Goal: Task Accomplishment & Management: Complete application form

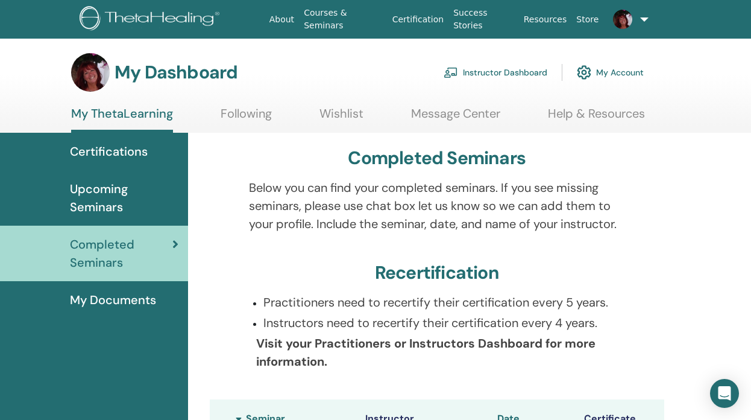
click at [525, 68] on link "Instructor Dashboard" at bounding box center [496, 72] width 104 height 27
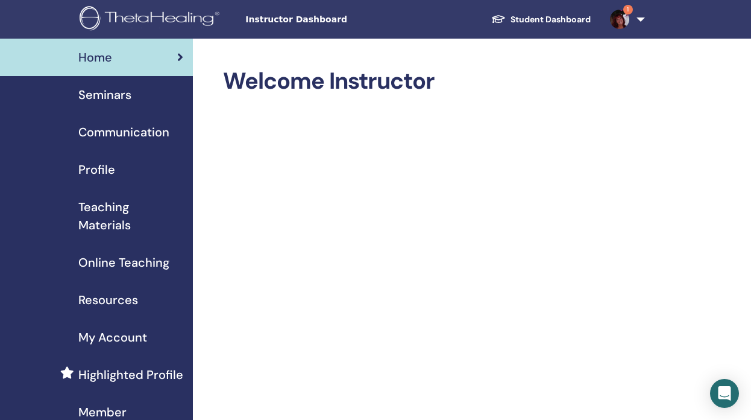
click at [625, 15] on img at bounding box center [619, 19] width 19 height 19
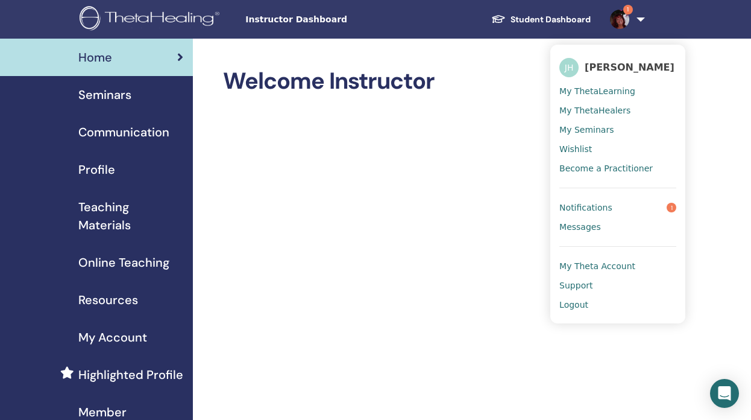
click at [592, 213] on span "Notifications" at bounding box center [586, 207] width 53 height 11
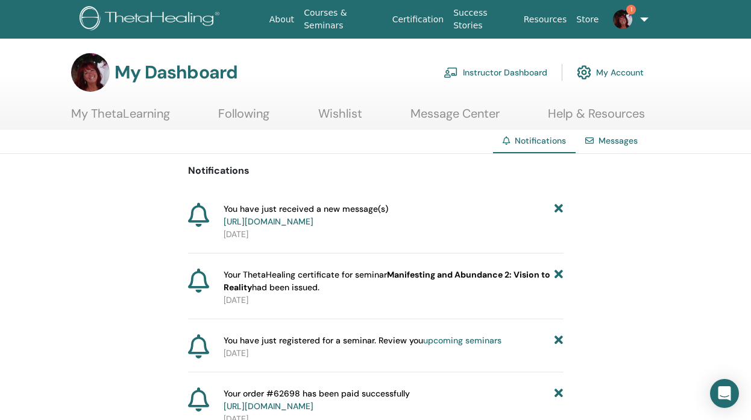
click at [314, 218] on link "https://member.thetahealing.com/message-center/messages/d36aa8eb-48bf-4e51-9164…" at bounding box center [269, 221] width 90 height 11
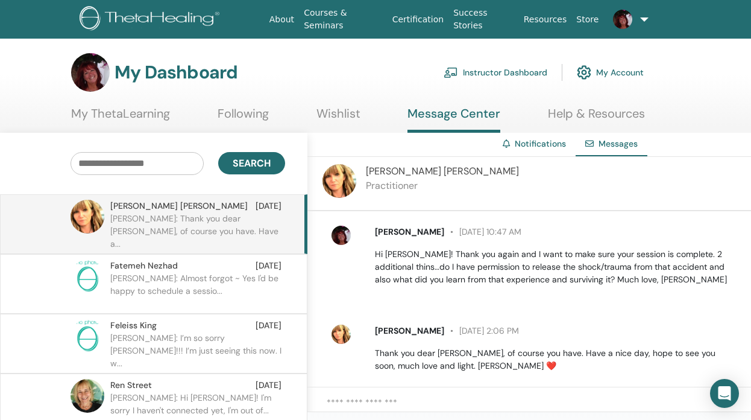
scroll to position [19, 0]
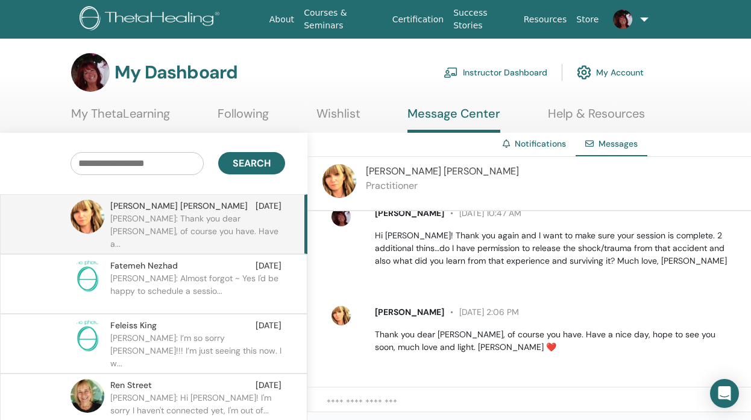
click at [390, 401] on textarea at bounding box center [539, 408] width 425 height 25
click at [490, 74] on link "Instructor Dashboard" at bounding box center [496, 72] width 104 height 27
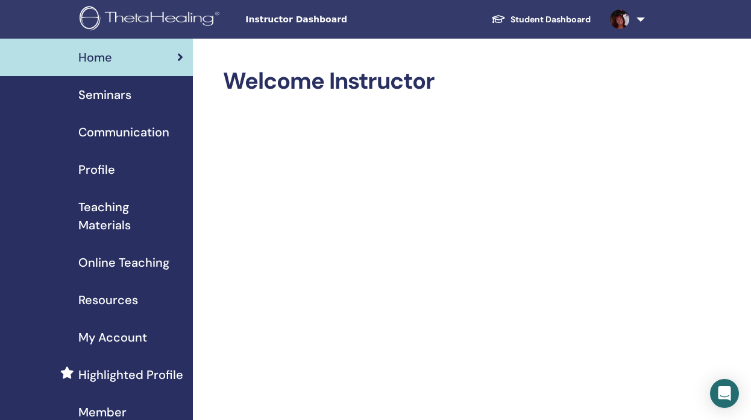
click at [116, 94] on span "Seminars" at bounding box center [104, 95] width 53 height 18
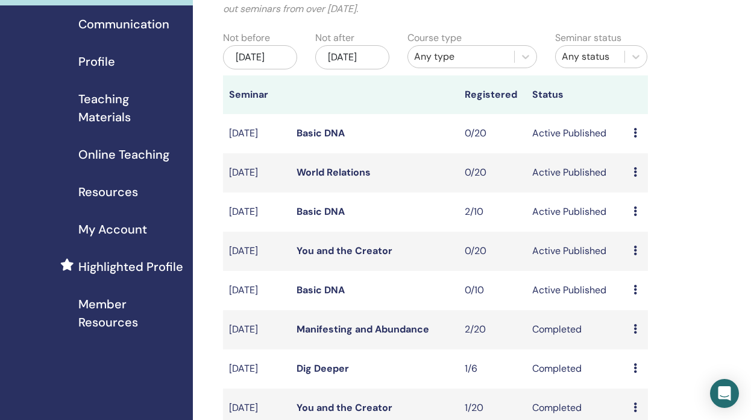
scroll to position [107, 0]
click at [136, 156] on span "Online Teaching" at bounding box center [123, 155] width 91 height 18
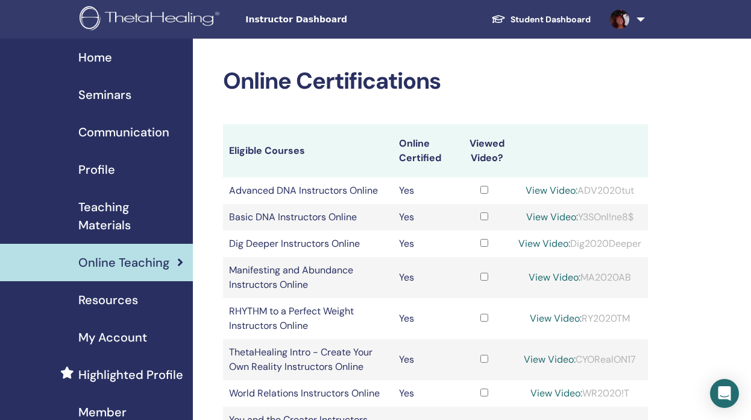
click at [111, 93] on span "Seminars" at bounding box center [104, 95] width 53 height 18
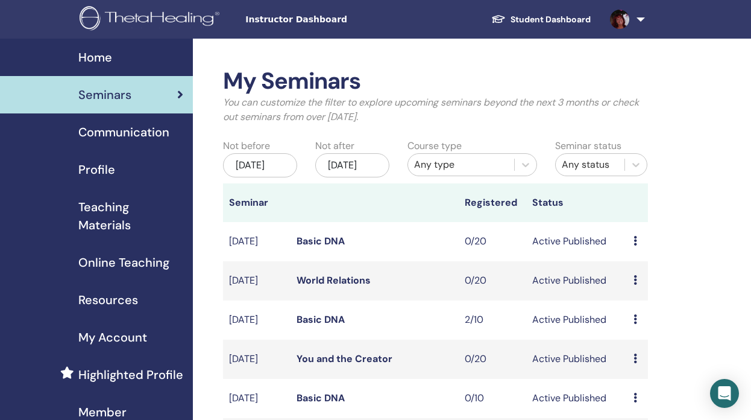
click at [110, 60] on span "Home" at bounding box center [95, 57] width 34 height 18
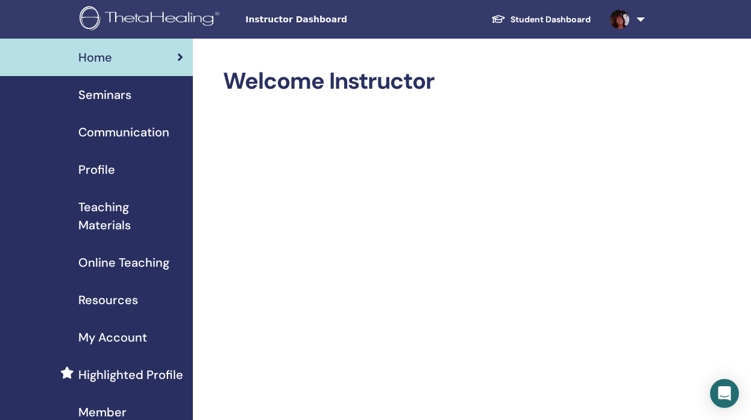
click at [107, 92] on span "Seminars" at bounding box center [104, 95] width 53 height 18
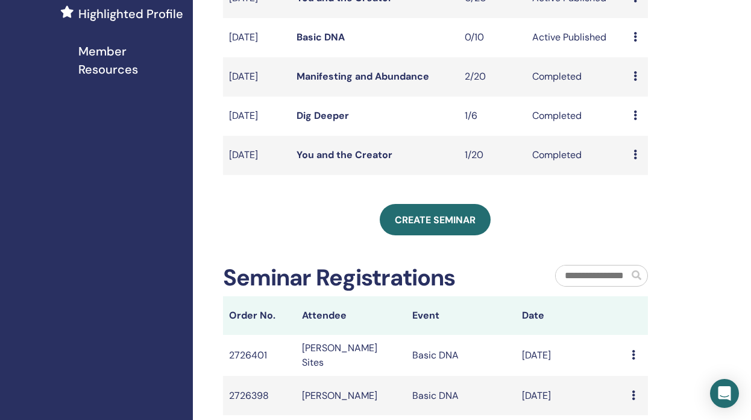
scroll to position [364, 0]
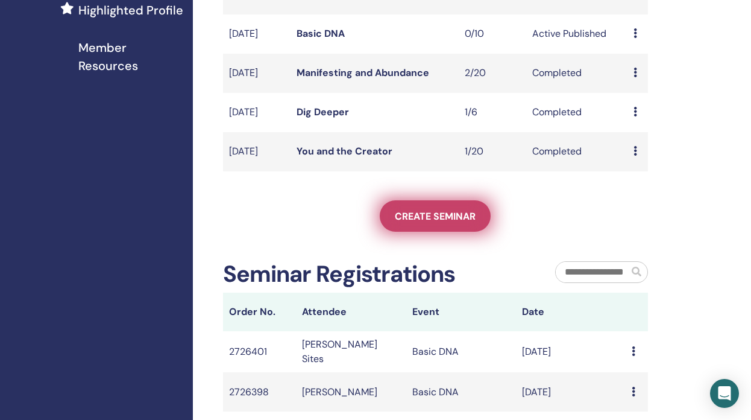
click at [437, 223] on span "Create seminar" at bounding box center [435, 216] width 81 height 13
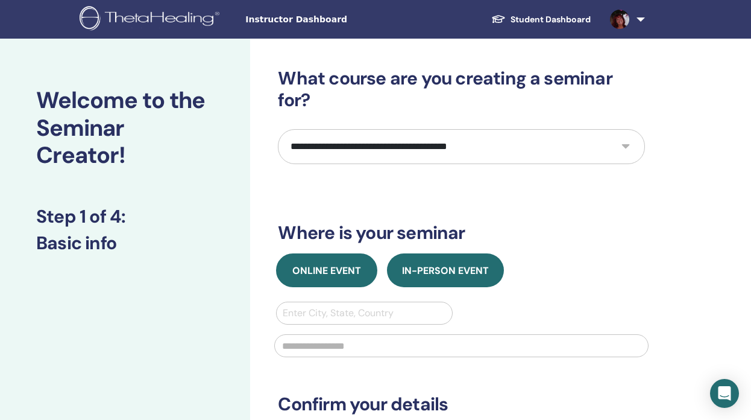
click at [352, 270] on span "Online Event" at bounding box center [326, 270] width 69 height 13
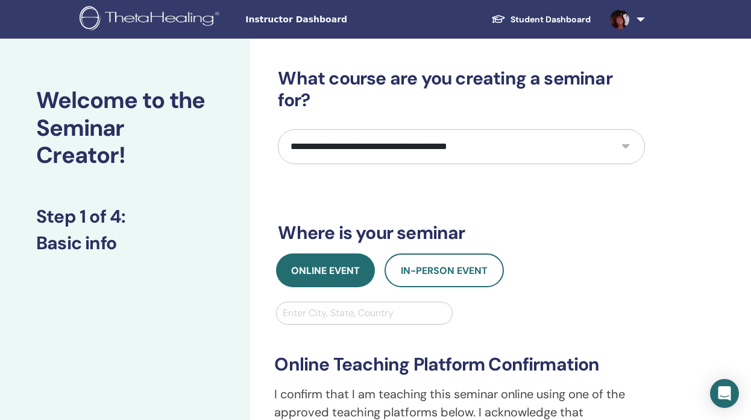
click at [626, 147] on select "**********" at bounding box center [461, 146] width 367 height 35
select select "**"
click at [278, 129] on select "**********" at bounding box center [461, 146] width 367 height 35
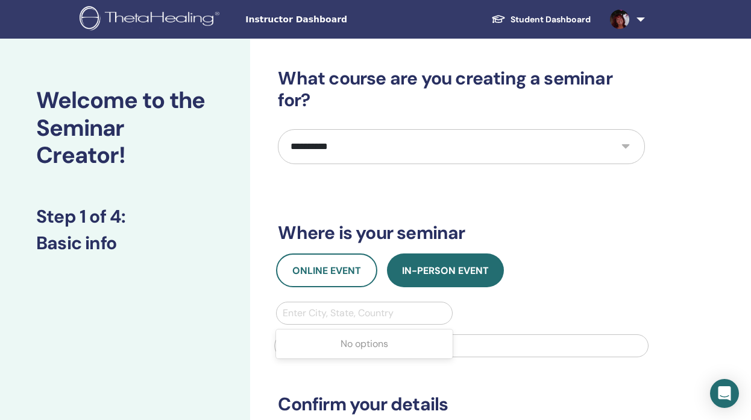
click at [418, 313] on div at bounding box center [364, 313] width 163 height 17
type input "*****"
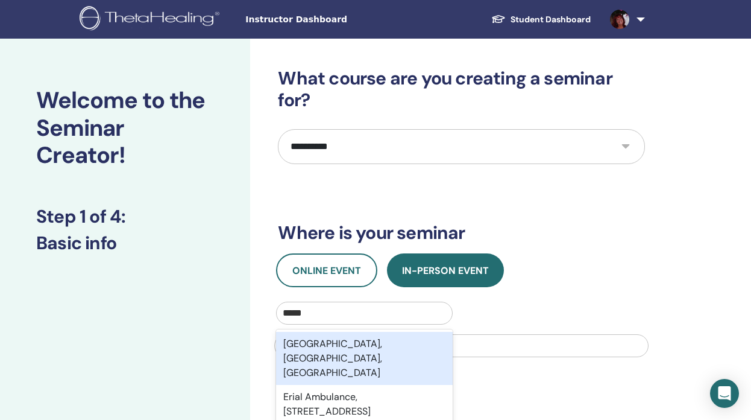
click at [376, 350] on div "Erial, NJ, USA" at bounding box center [364, 358] width 176 height 53
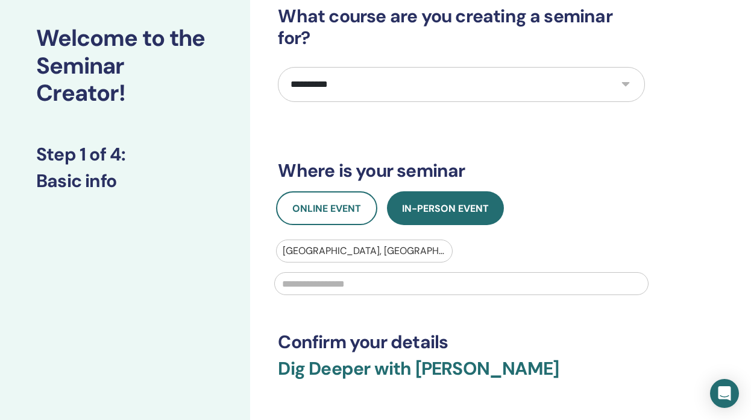
scroll to position [63, 0]
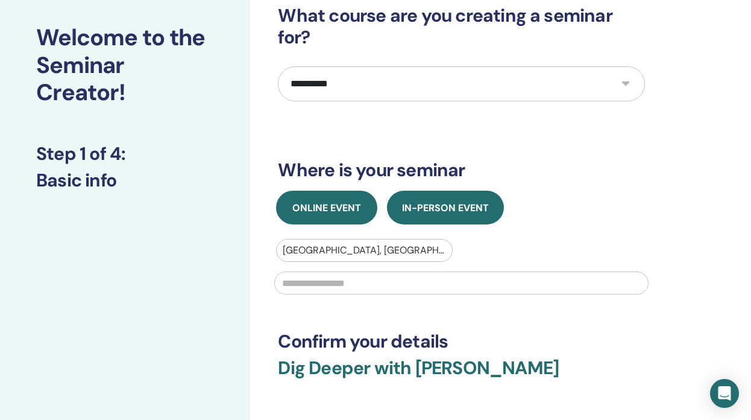
click at [341, 205] on span "Online Event" at bounding box center [326, 207] width 69 height 13
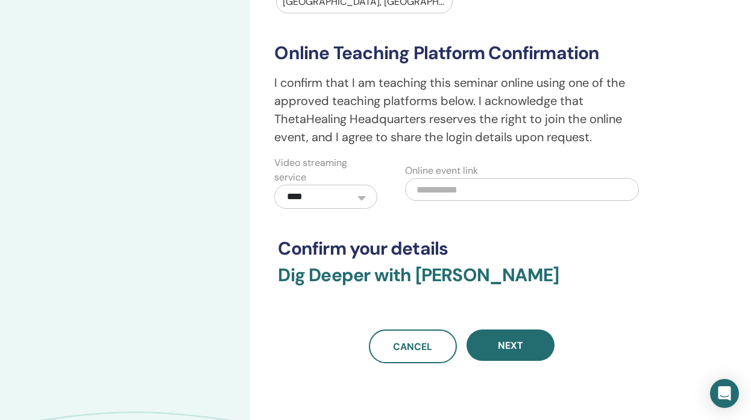
scroll to position [317, 0]
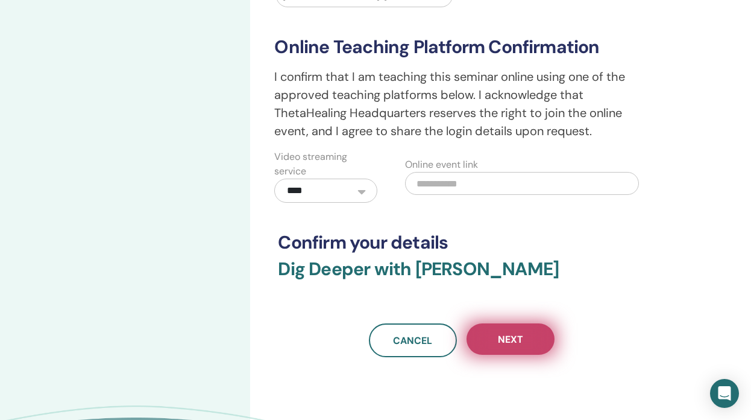
click at [503, 338] on span "Next" at bounding box center [510, 339] width 25 height 13
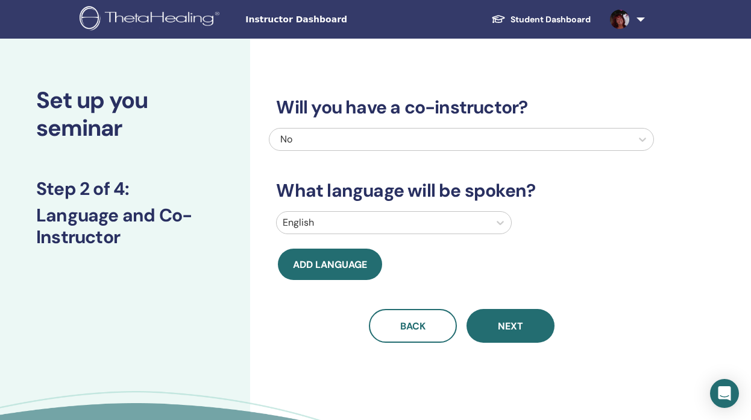
scroll to position [4, 0]
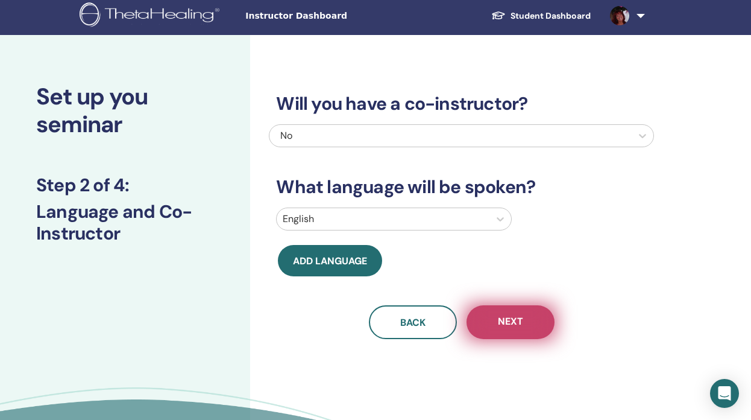
click at [496, 328] on button "Next" at bounding box center [511, 322] width 88 height 34
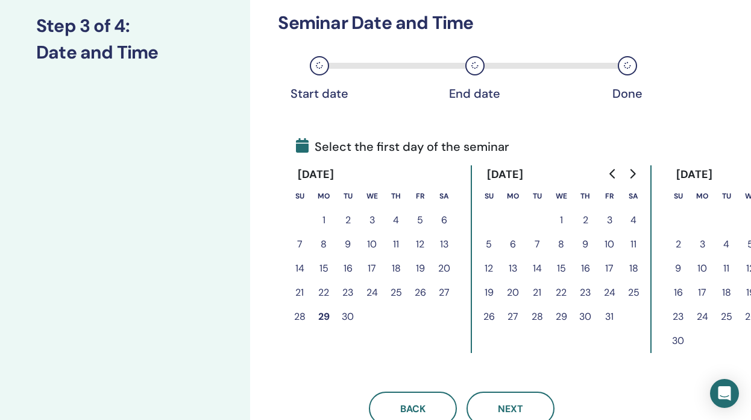
scroll to position [163, 0]
click at [678, 268] on button "9" at bounding box center [678, 268] width 24 height 24
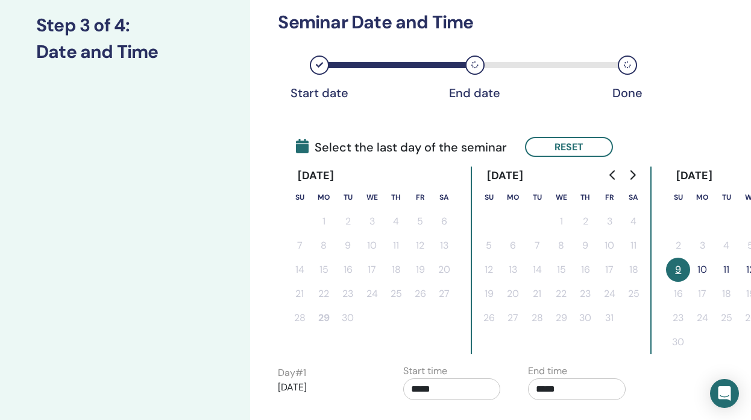
click at [705, 271] on button "10" at bounding box center [702, 269] width 24 height 24
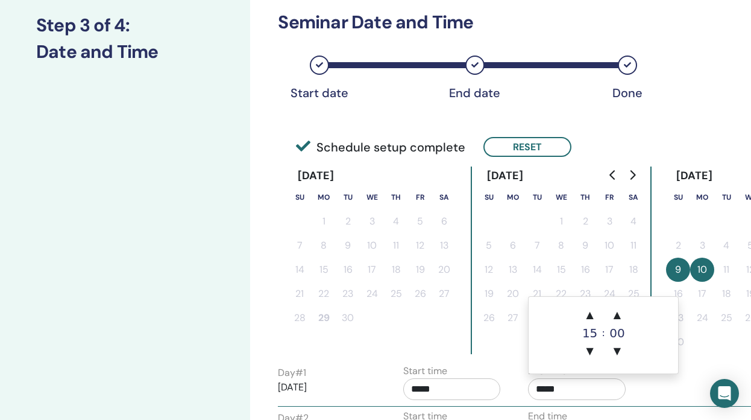
click at [553, 389] on input "*****" at bounding box center [577, 389] width 98 height 22
click at [616, 314] on span "▲" at bounding box center [617, 315] width 24 height 24
click at [615, 314] on span "▲" at bounding box center [617, 315] width 24 height 24
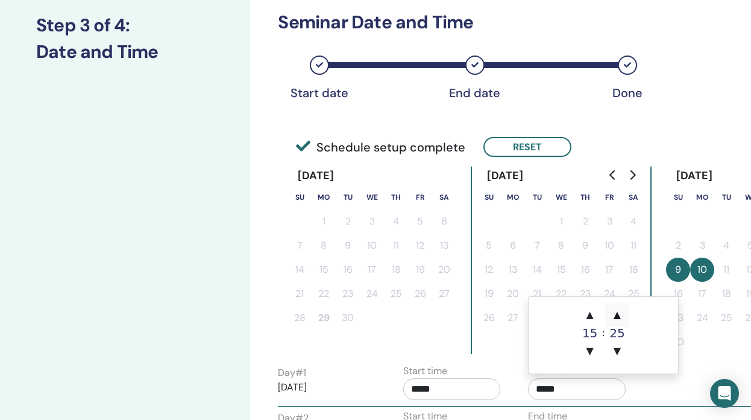
click at [615, 314] on span "▲" at bounding box center [617, 315] width 24 height 24
type input "*****"
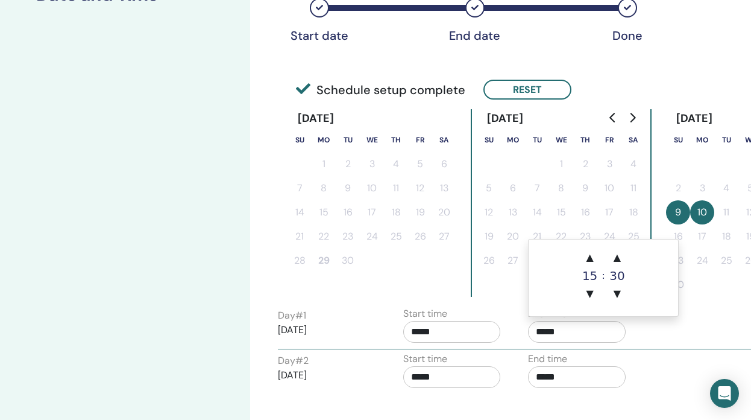
scroll to position [229, 0]
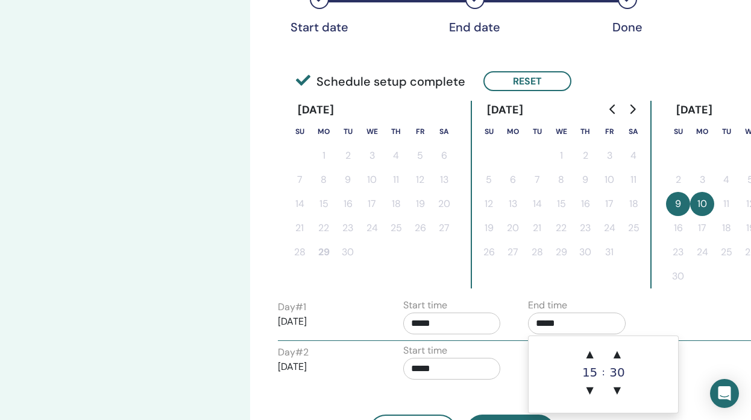
click at [704, 320] on div "Day # 1 2025/11/09 Start time ***** End time *****" at bounding box center [519, 319] width 500 height 42
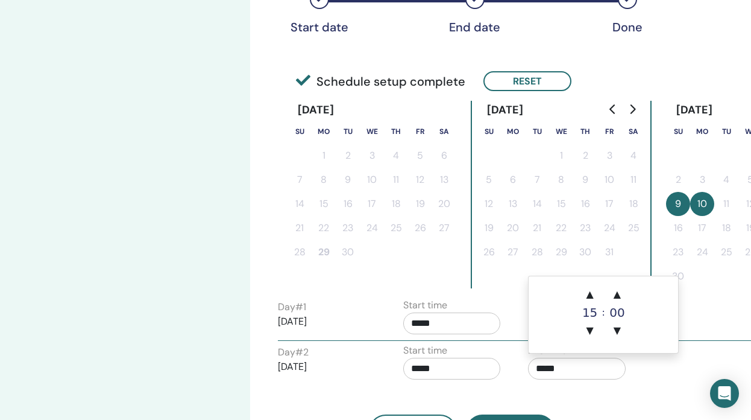
click at [561, 373] on input "*****" at bounding box center [577, 369] width 98 height 22
click at [618, 293] on span "▲" at bounding box center [617, 294] width 24 height 24
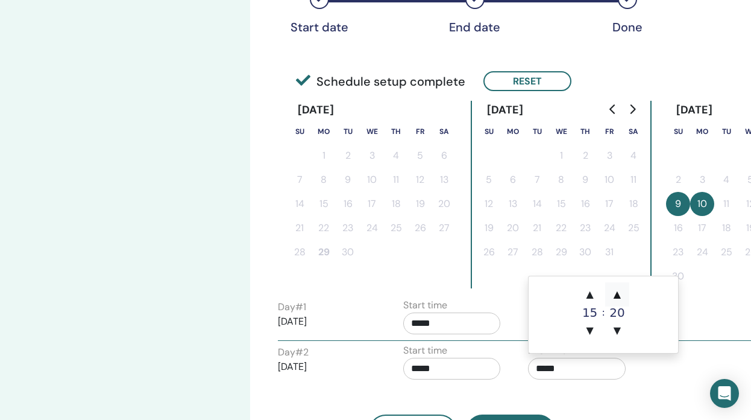
click at [618, 293] on span "▲" at bounding box center [617, 294] width 24 height 24
click at [616, 329] on span "▼" at bounding box center [617, 330] width 24 height 24
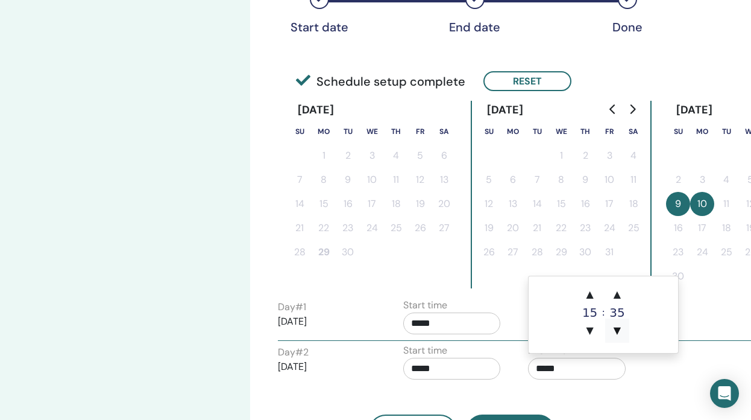
click at [616, 329] on span "▼" at bounding box center [617, 330] width 24 height 24
type input "*****"
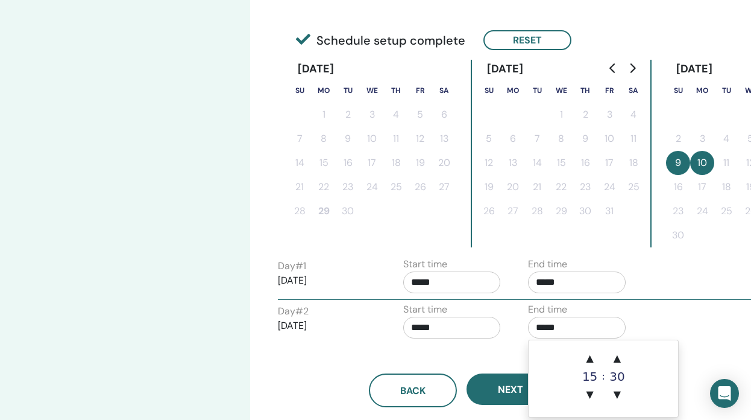
scroll to position [298, 0]
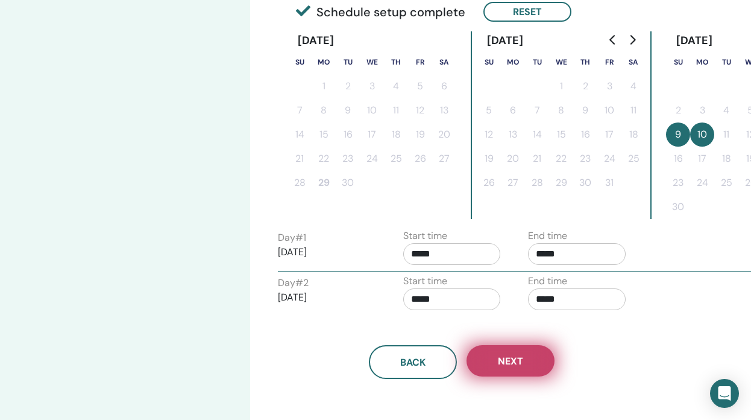
click at [505, 364] on span "Next" at bounding box center [510, 361] width 25 height 13
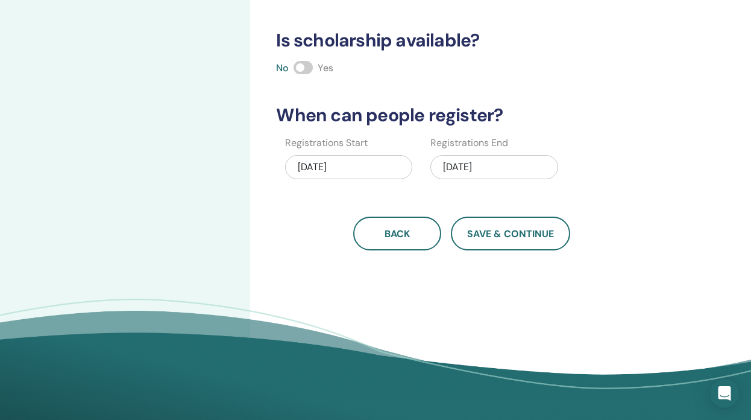
click at [462, 166] on div "11/10/2025" at bounding box center [494, 167] width 127 height 24
click at [464, 165] on div "11/10/2025" at bounding box center [494, 167] width 127 height 24
click at [458, 165] on div "11/10/2025" at bounding box center [494, 167] width 127 height 24
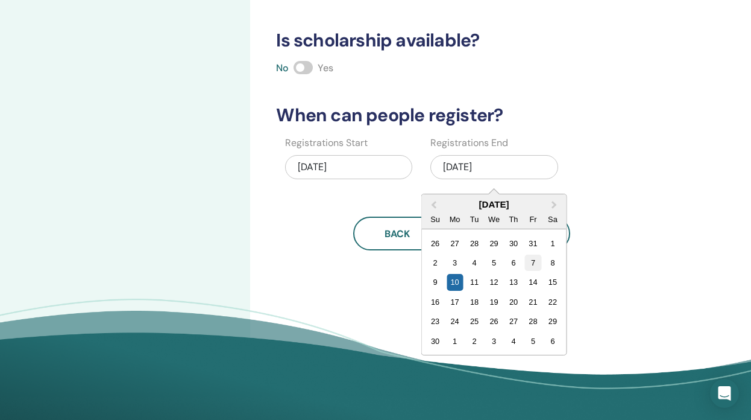
click at [532, 262] on div "7" at bounding box center [533, 262] width 16 height 16
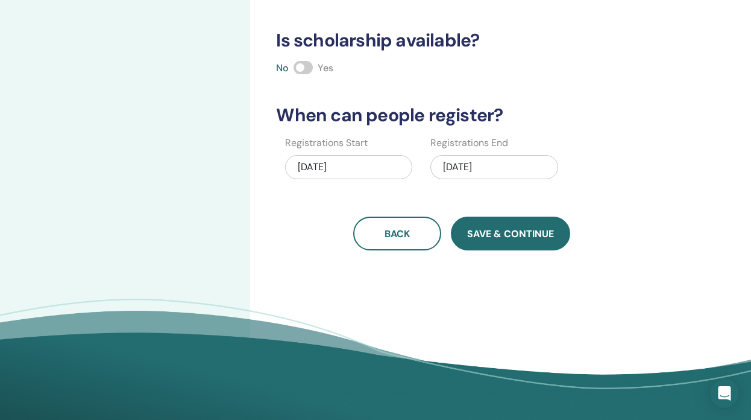
click at [507, 237] on span "Save & Continue" at bounding box center [510, 233] width 87 height 13
click at [491, 229] on span "Save & Continue" at bounding box center [510, 233] width 87 height 13
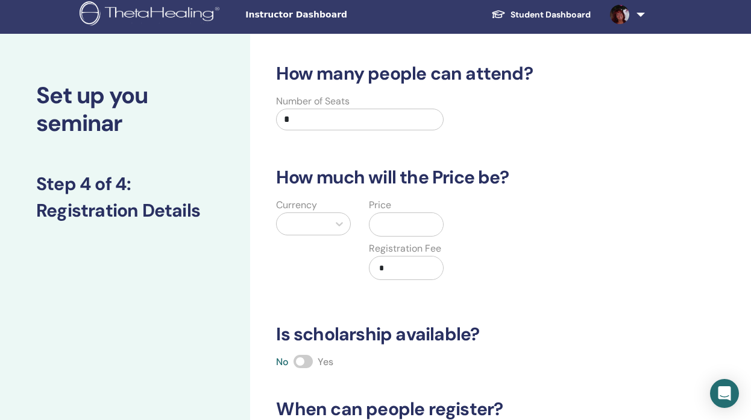
scroll to position [0, 0]
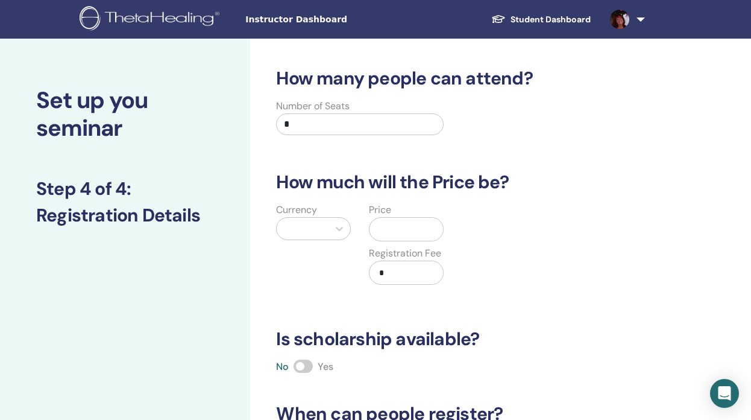
click at [287, 125] on input "*" at bounding box center [359, 124] width 167 height 22
type input "**"
click at [335, 226] on icon at bounding box center [339, 229] width 12 height 12
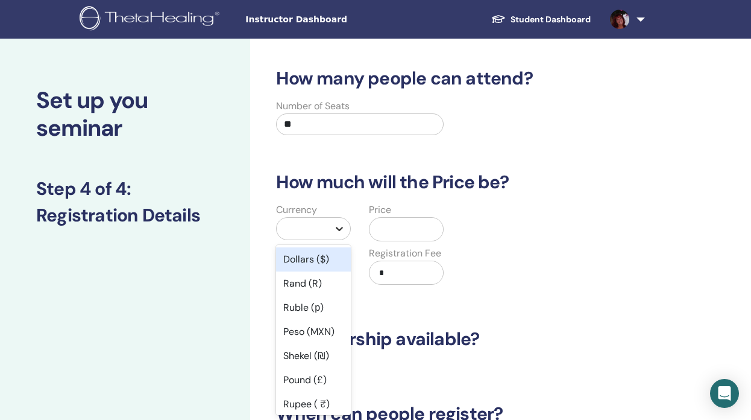
scroll to position [11, 0]
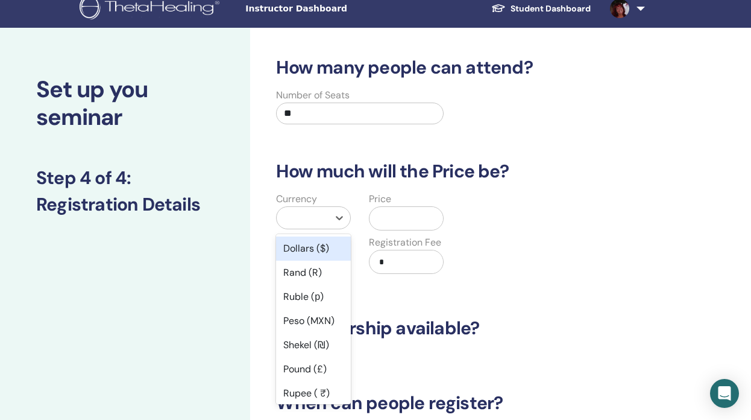
click at [305, 250] on div "Dollars ($)" at bounding box center [313, 248] width 75 height 24
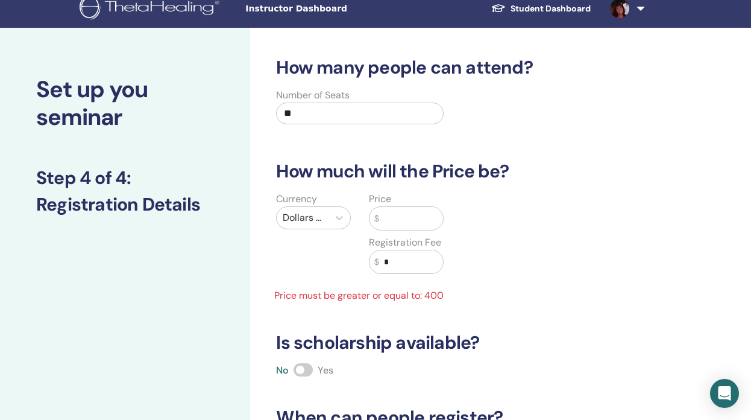
click at [398, 217] on input "text" at bounding box center [411, 218] width 64 height 23
type input "*"
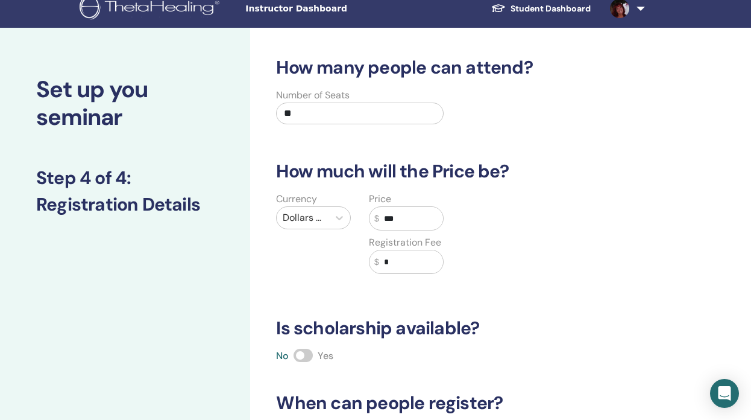
type input "***"
click at [383, 261] on input "*" at bounding box center [411, 261] width 64 height 23
type input "**"
click at [305, 356] on span at bounding box center [303, 355] width 19 height 13
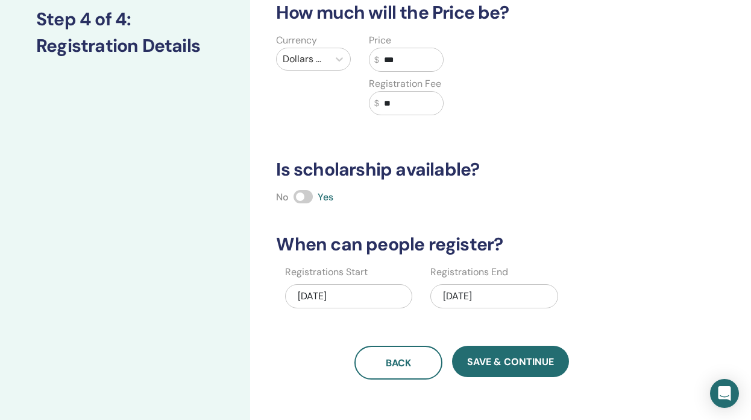
scroll to position [173, 0]
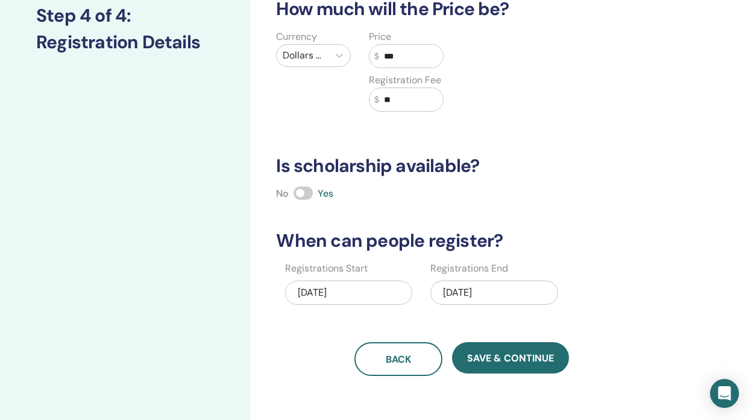
click at [464, 289] on div "11/07/2025" at bounding box center [494, 292] width 127 height 24
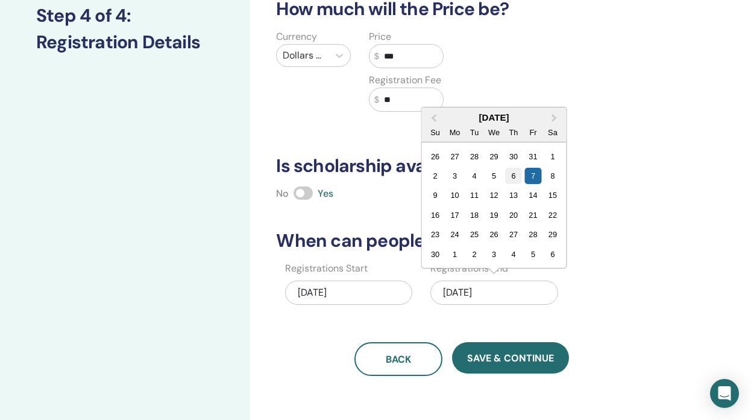
click at [516, 177] on div "6" at bounding box center [514, 176] width 16 height 16
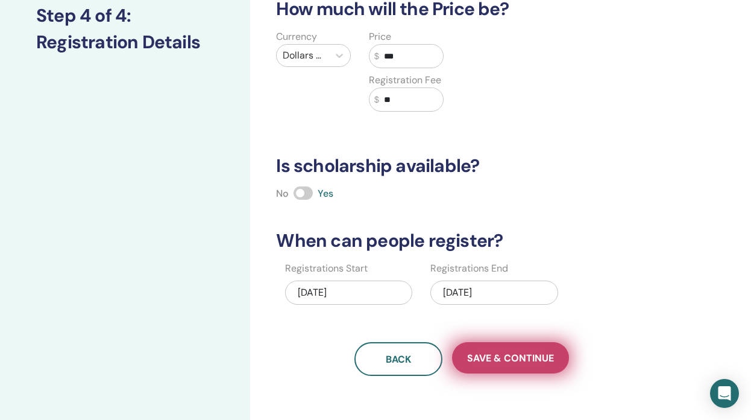
click at [488, 361] on span "Save & Continue" at bounding box center [510, 358] width 87 height 13
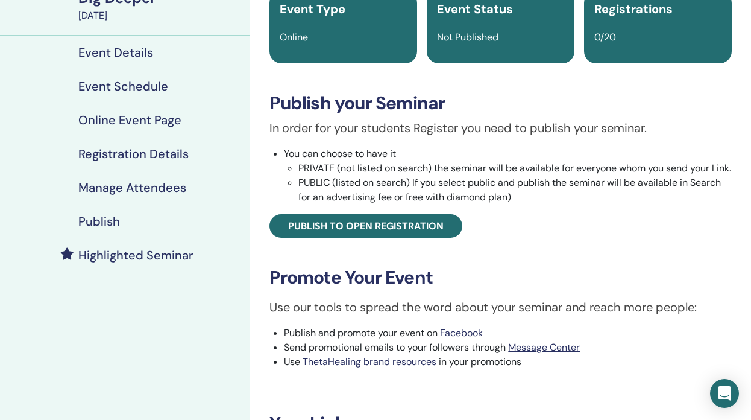
scroll to position [115, 0]
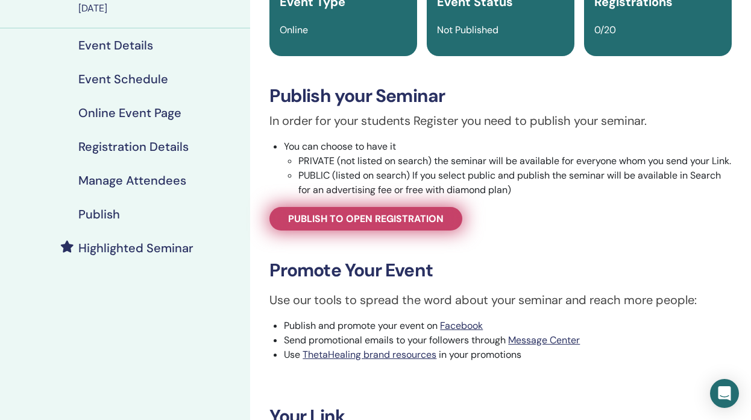
click at [391, 225] on span "Publish to open registration" at bounding box center [366, 218] width 156 height 13
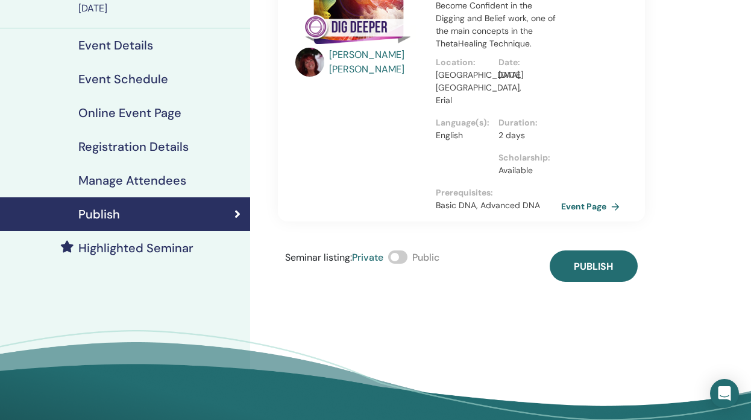
click at [406, 250] on span at bounding box center [397, 256] width 19 height 13
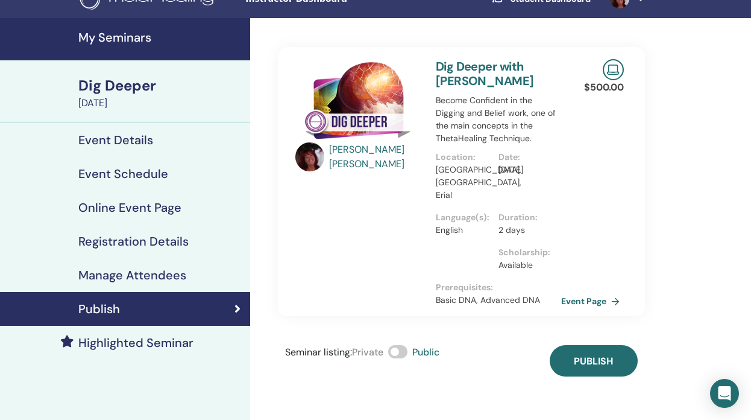
scroll to position [15, 0]
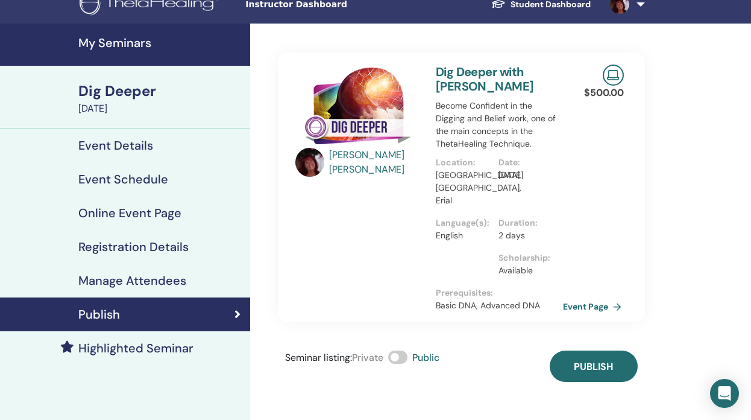
click at [595, 297] on link "Event Page" at bounding box center [594, 306] width 63 height 18
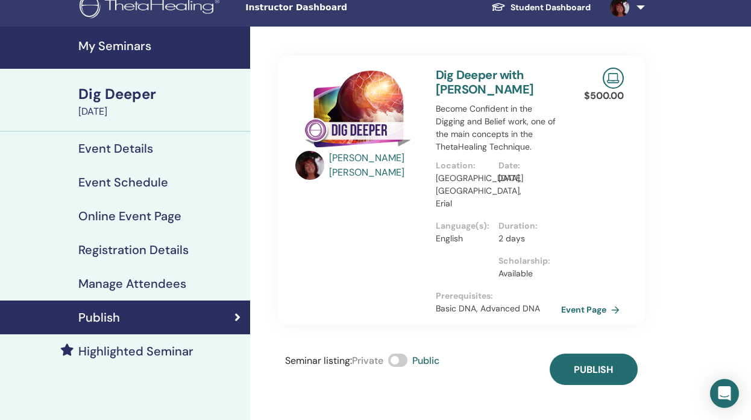
scroll to position [15, 0]
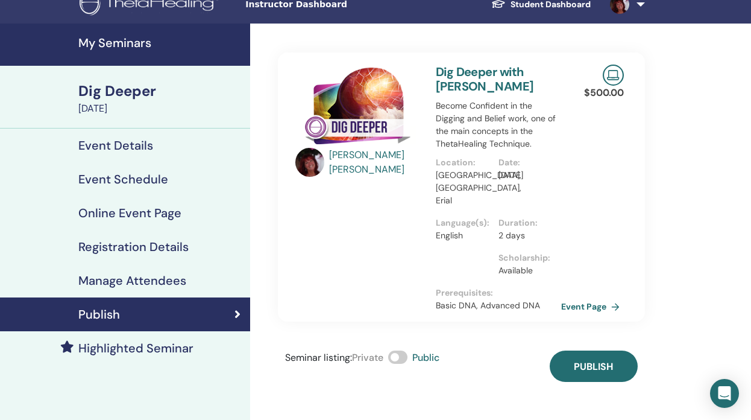
click at [131, 142] on h4 "Event Details" at bounding box center [115, 145] width 75 height 14
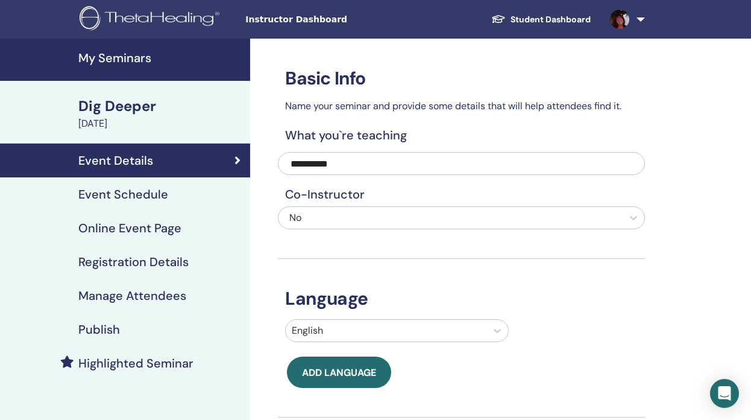
click at [154, 119] on div "[DATE]" at bounding box center [160, 123] width 165 height 14
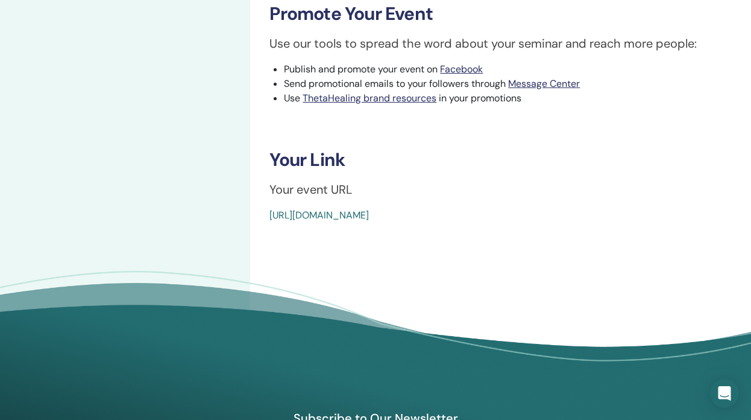
scroll to position [374, 0]
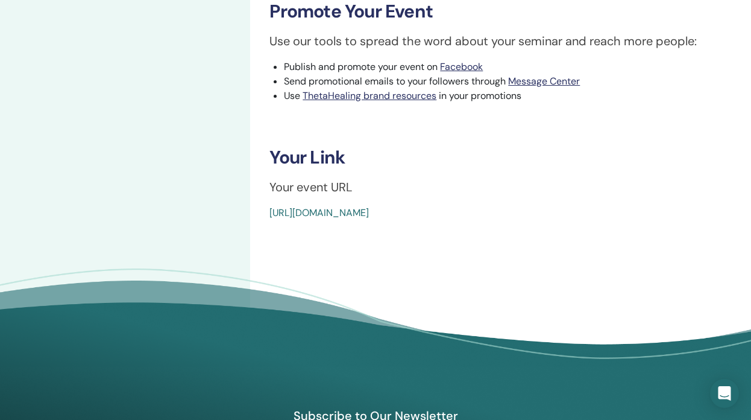
drag, startPoint x: 267, startPoint y: 223, endPoint x: 552, endPoint y: 223, distance: 284.6
copy link "[URL][DOMAIN_NAME]"
